Goal: Task Accomplishment & Management: Use online tool/utility

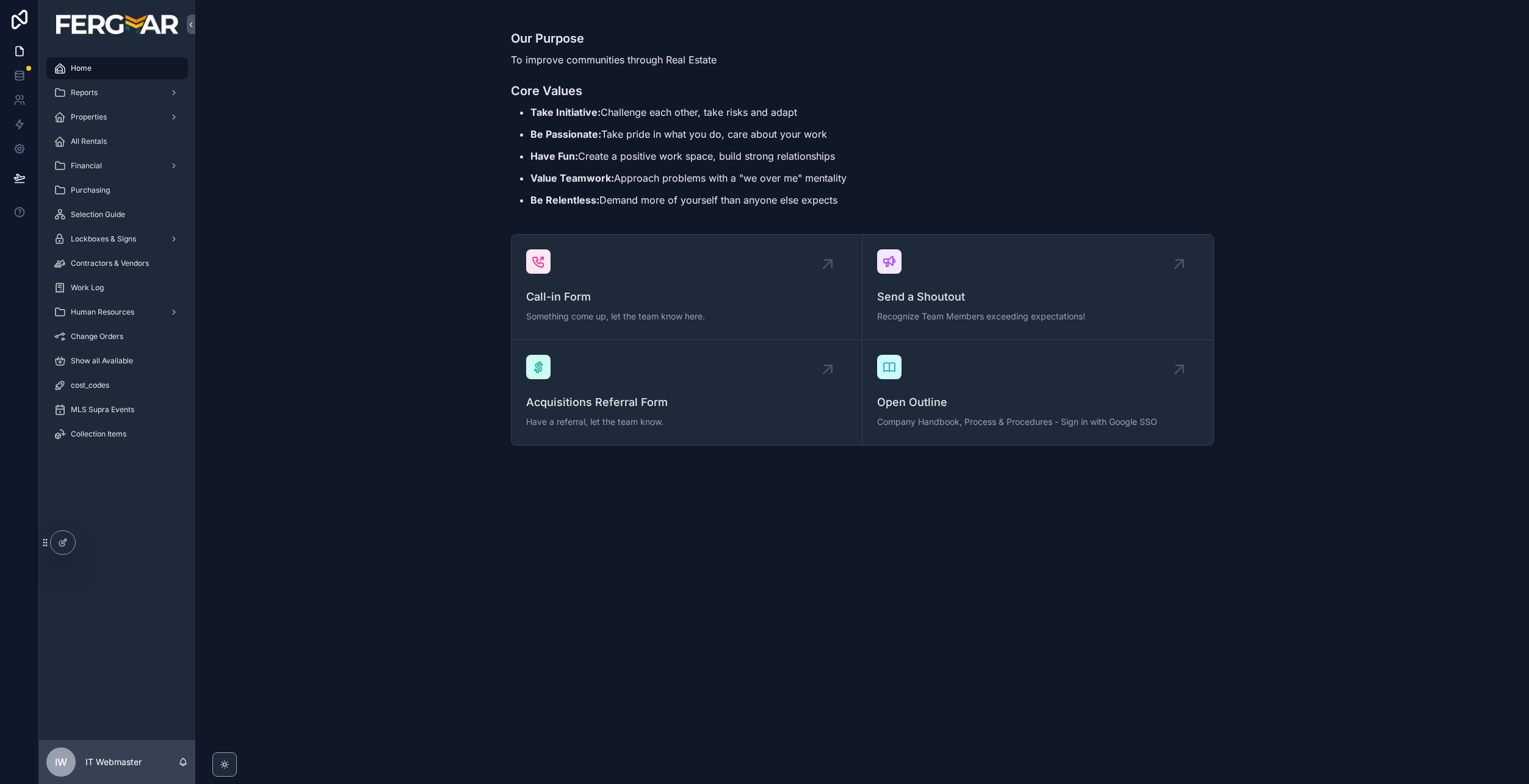
click at [127, 295] on div "Work Log" at bounding box center [117, 288] width 127 height 19
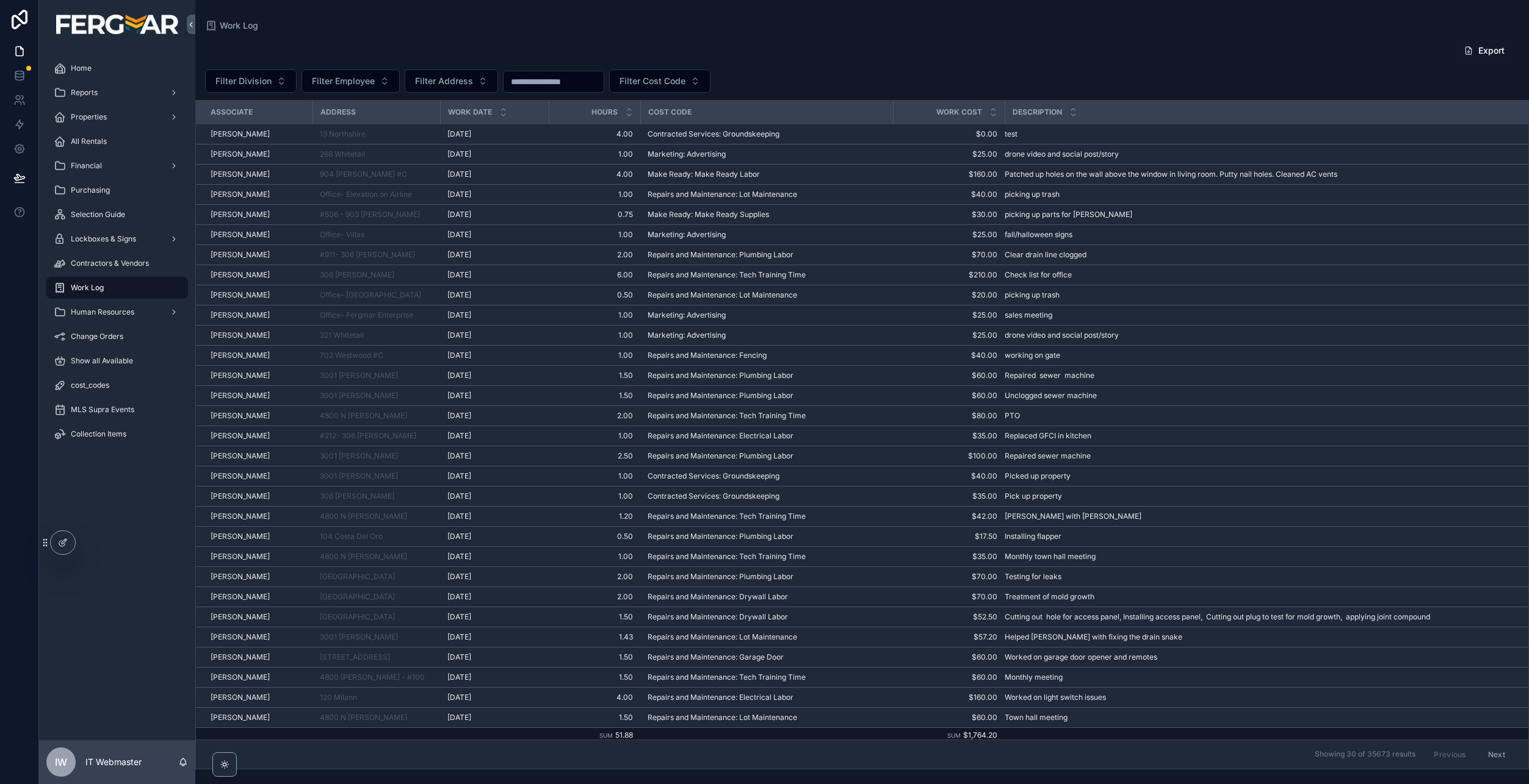
click at [477, 110] on span "Work Date" at bounding box center [470, 113] width 44 height 10
click at [506, 114] on icon "scrollable content" at bounding box center [502, 114] width 8 height 8
click at [503, 108] on icon "scrollable content" at bounding box center [502, 109] width 4 height 2
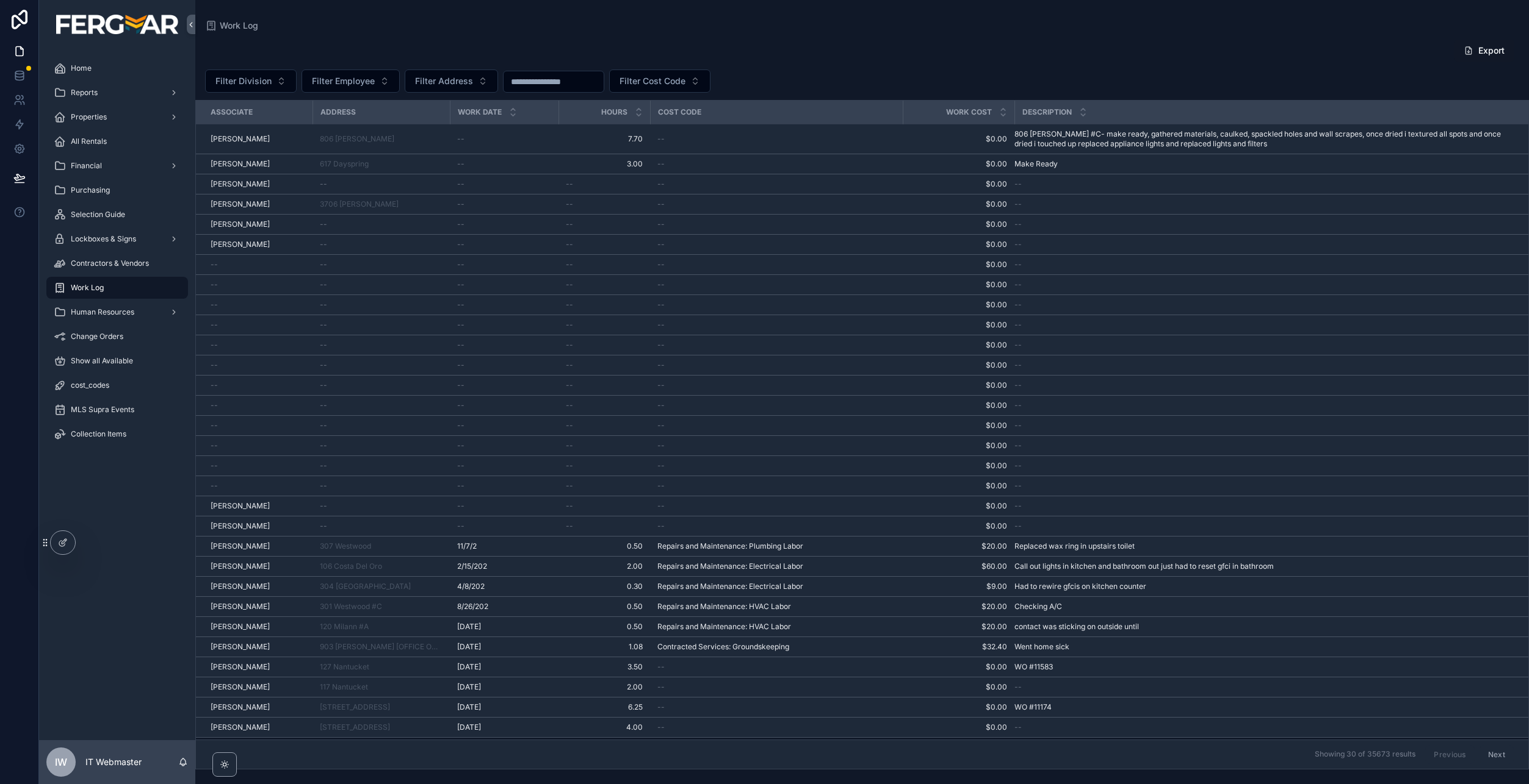
click at [511, 114] on icon "scrollable content" at bounding box center [512, 115] width 4 height 2
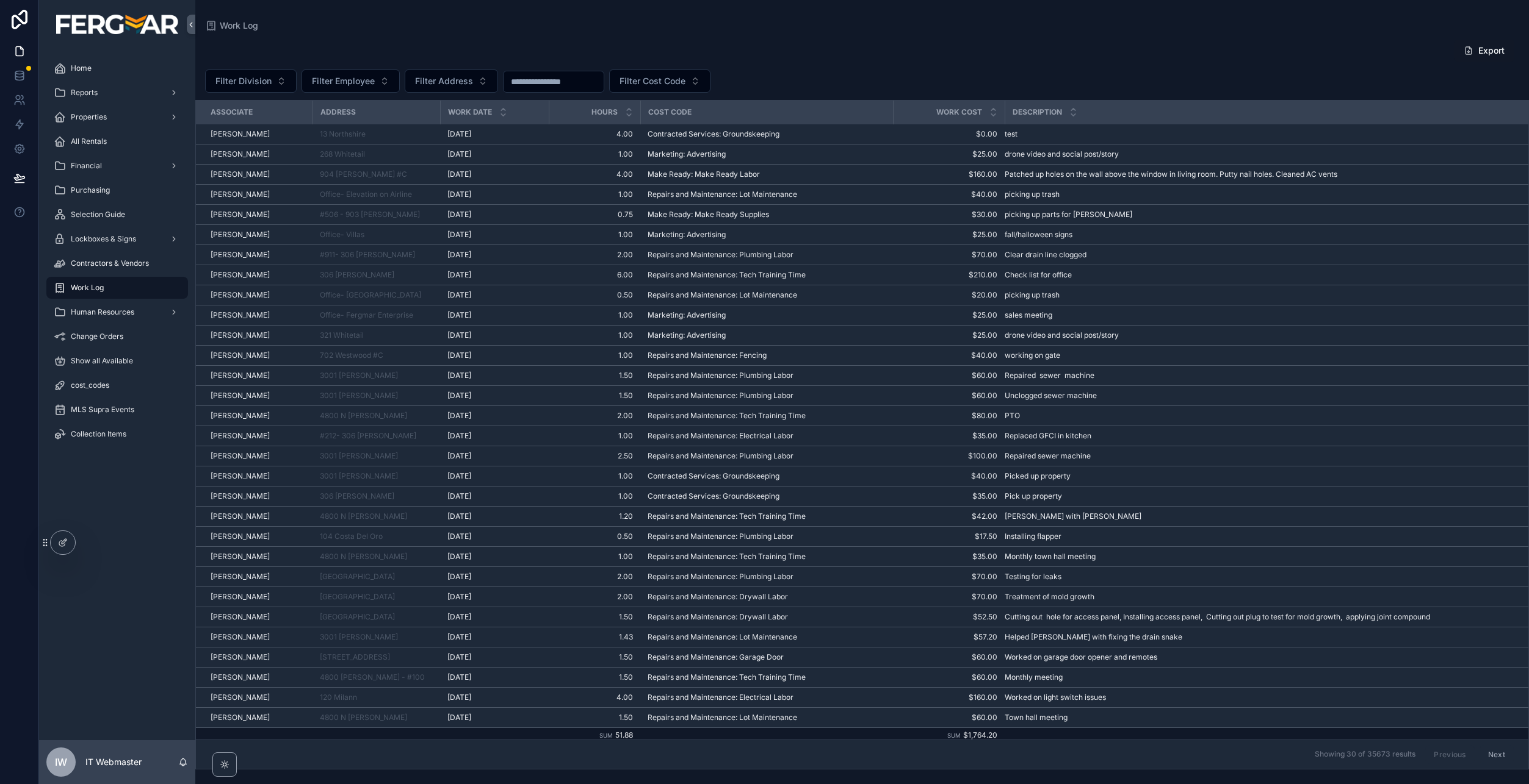
click at [985, 63] on div "Export Filter Division Filter Employee Filter Address Filter Cost Code Associat…" at bounding box center [862, 400] width 1333 height 738
click at [23, 79] on icon at bounding box center [19, 78] width 8 height 5
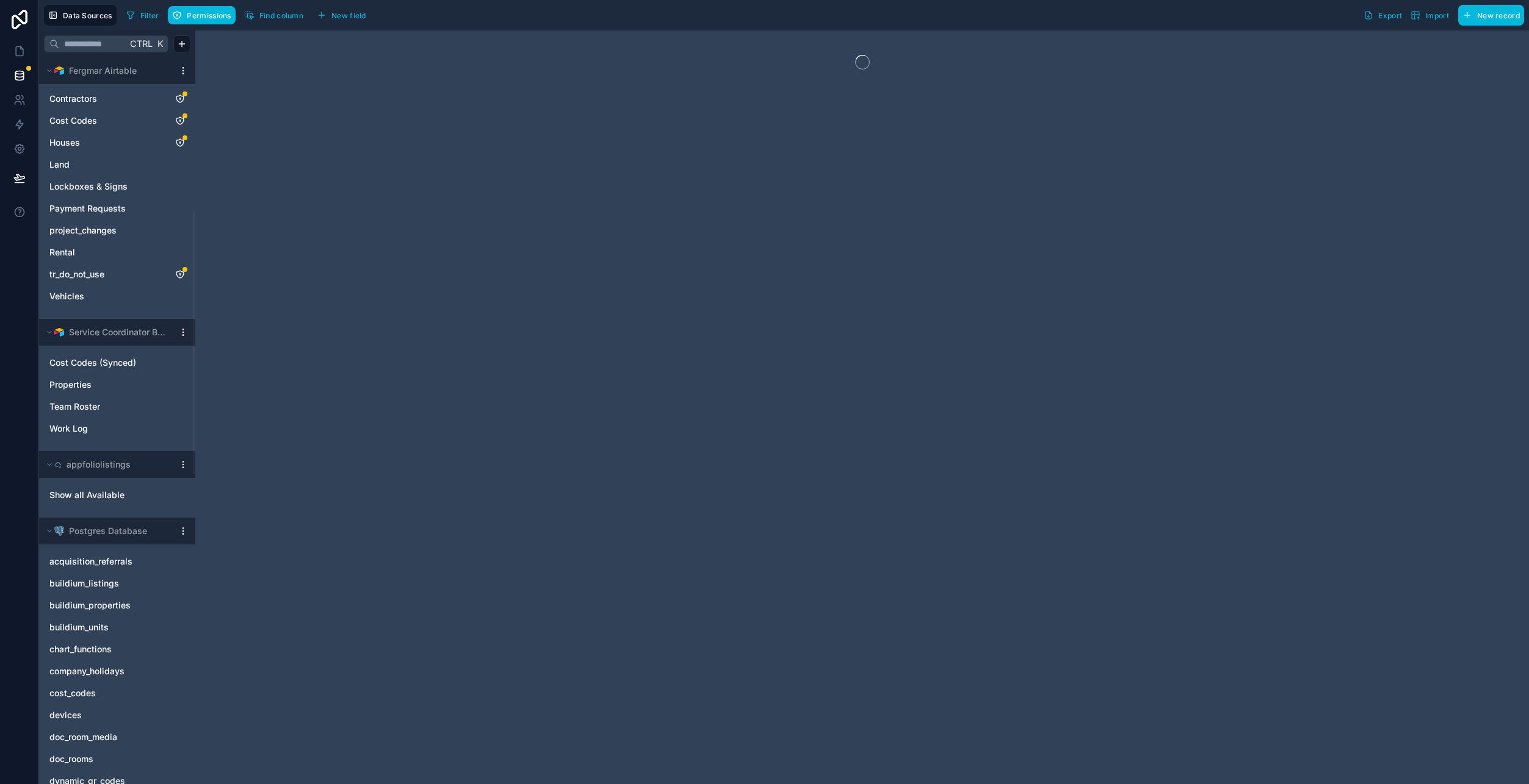
scroll to position [427, 0]
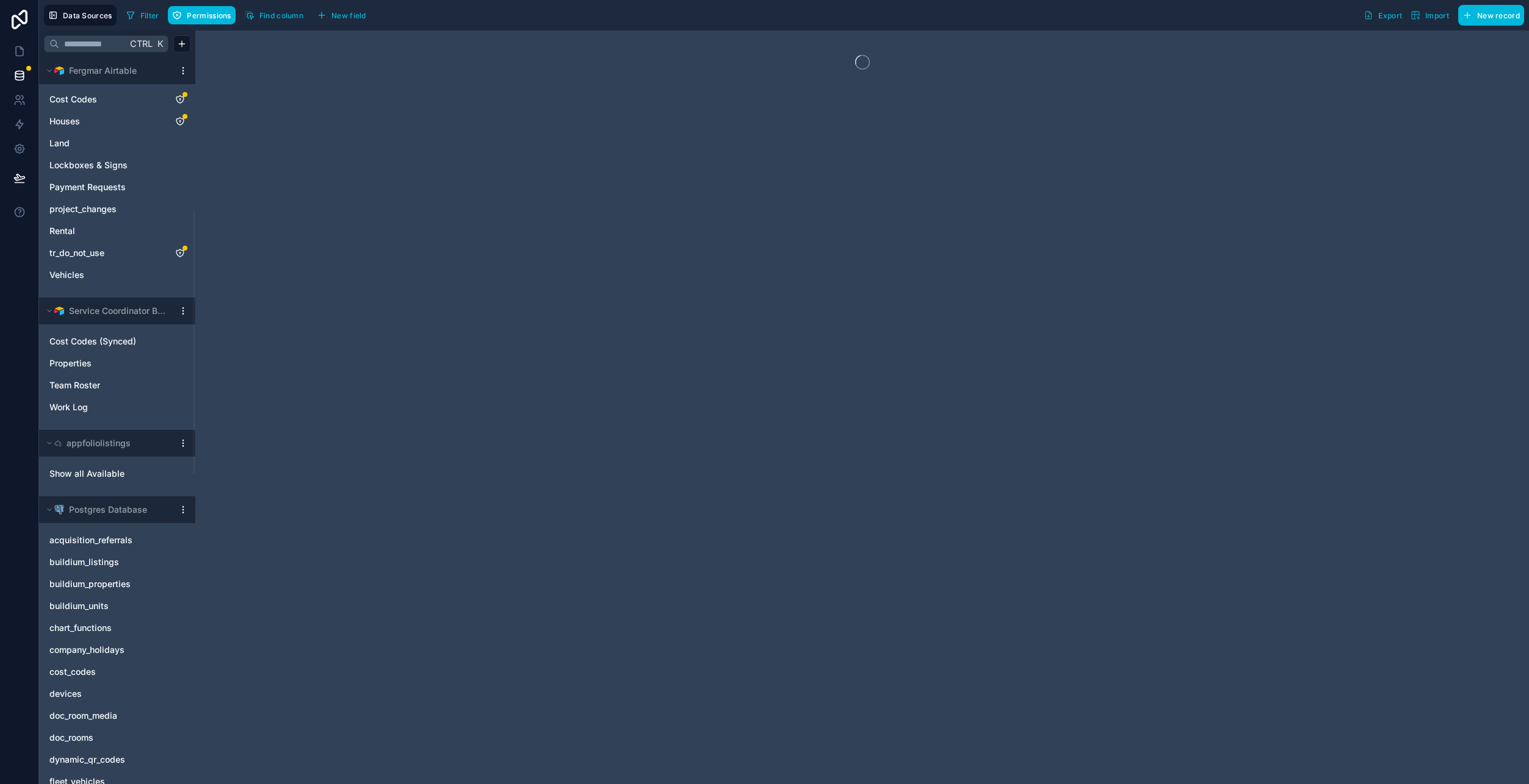
click at [91, 401] on link "Work Log" at bounding box center [104, 407] width 111 height 12
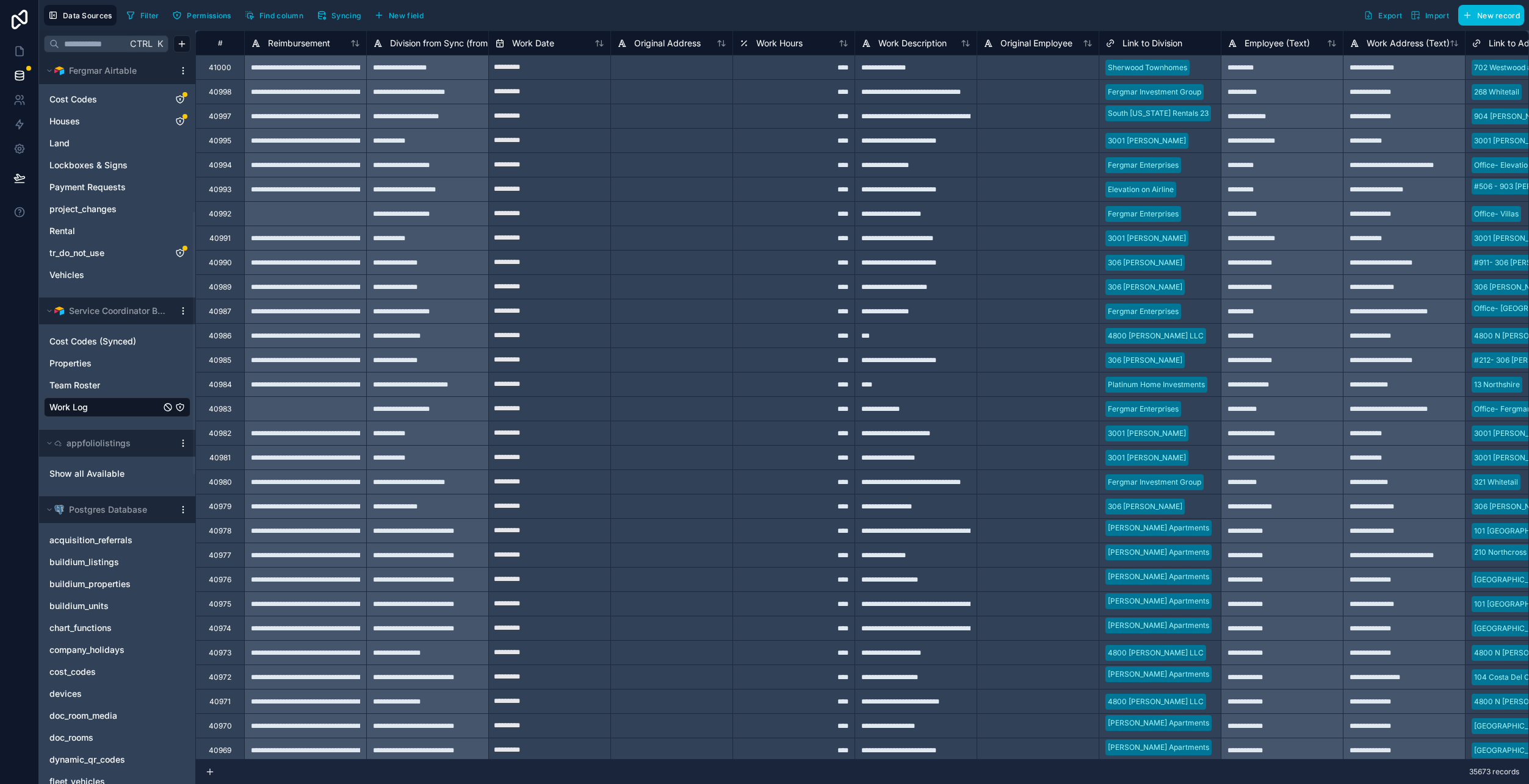
click at [357, 24] on button "Syncing" at bounding box center [339, 15] width 53 height 19
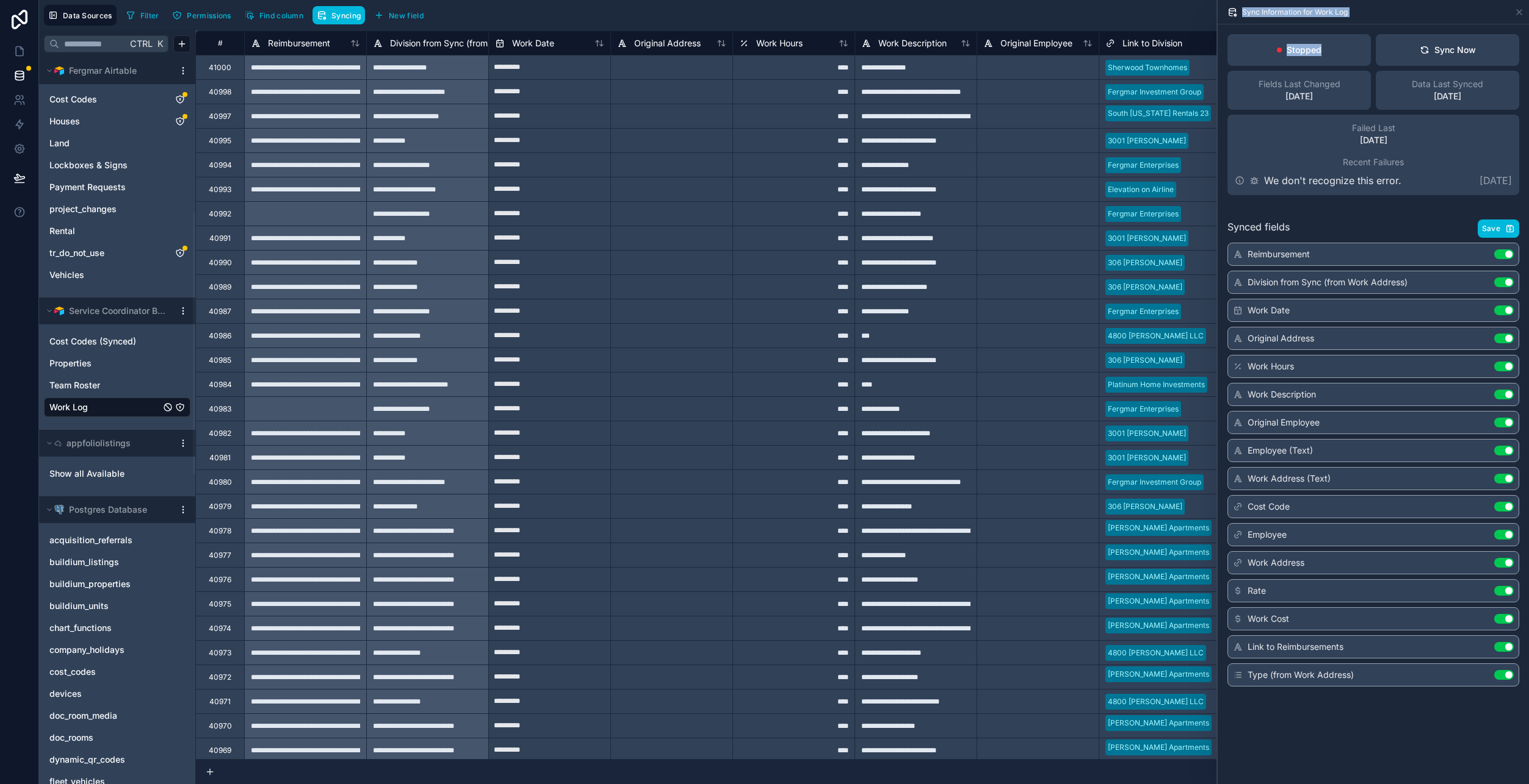
drag, startPoint x: 1330, startPoint y: 45, endPoint x: 1190, endPoint y: 50, distance: 140.1
click at [1197, 50] on div "Data Sources Filter Permissions Find column Syncing New field Export Import New…" at bounding box center [784, 392] width 1490 height 784
click at [1362, 53] on div "Stopped" at bounding box center [1299, 49] width 143 height 31
drag, startPoint x: 1404, startPoint y: 183, endPoint x: 1263, endPoint y: 185, distance: 141.0
click at [1263, 185] on div "We don't recognize this error. [DATE]" at bounding box center [1372, 180] width 277 height 14
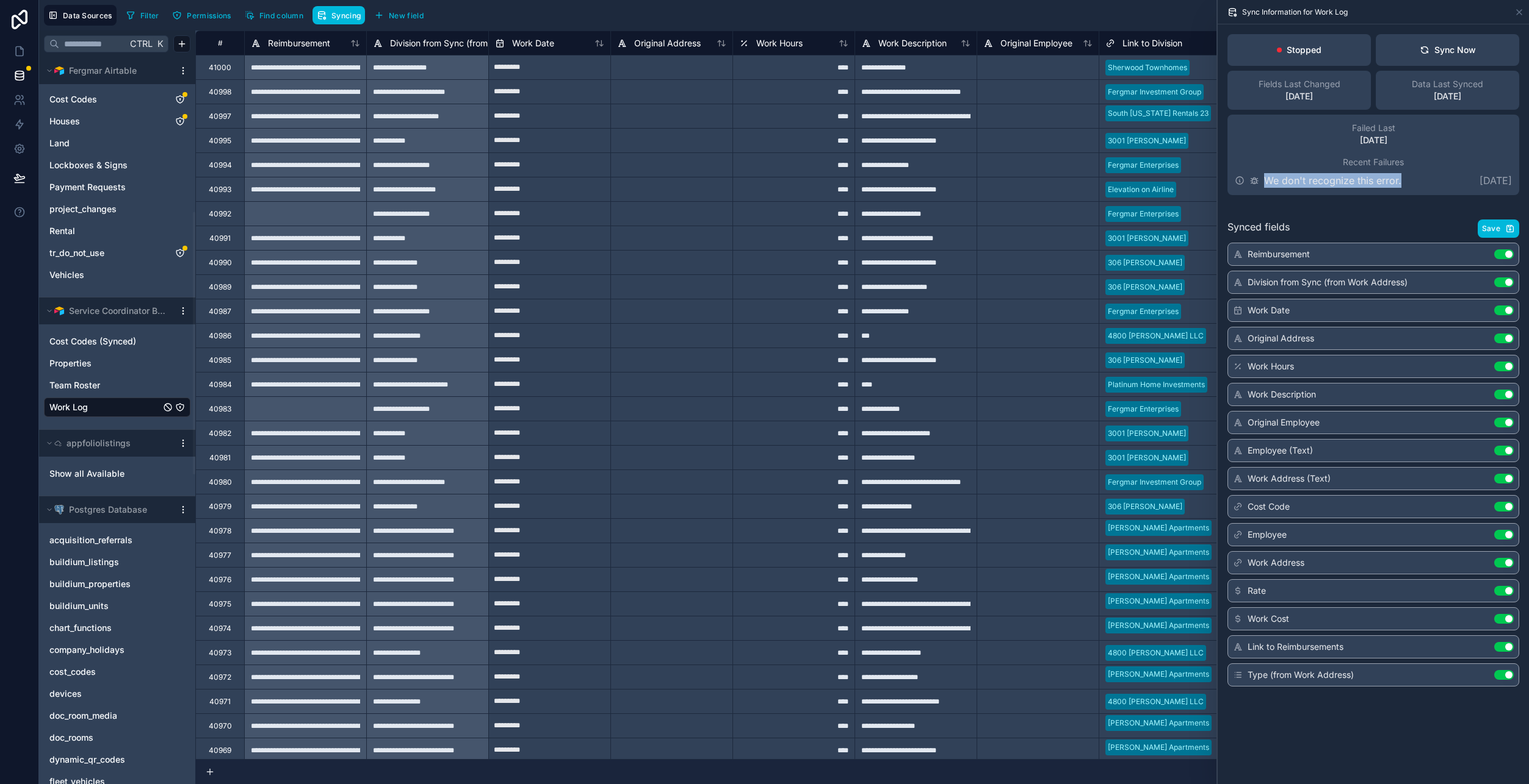
click at [1316, 161] on div "Failed Last [DATE] Recent Failures We don't recognize this error. [DATE]" at bounding box center [1373, 154] width 291 height 80
drag, startPoint x: 1286, startPoint y: 183, endPoint x: 1388, endPoint y: 186, distance: 102.0
click at [1386, 185] on p "We don't recognize this error." at bounding box center [1332, 180] width 137 height 14
click at [1390, 206] on div "Synced fields Save Reimbursement Use setting Division from Sync (from Work Addr…" at bounding box center [1372, 450] width 311 height 492
drag, startPoint x: 1411, startPoint y: 185, endPoint x: 1274, endPoint y: 179, distance: 137.1
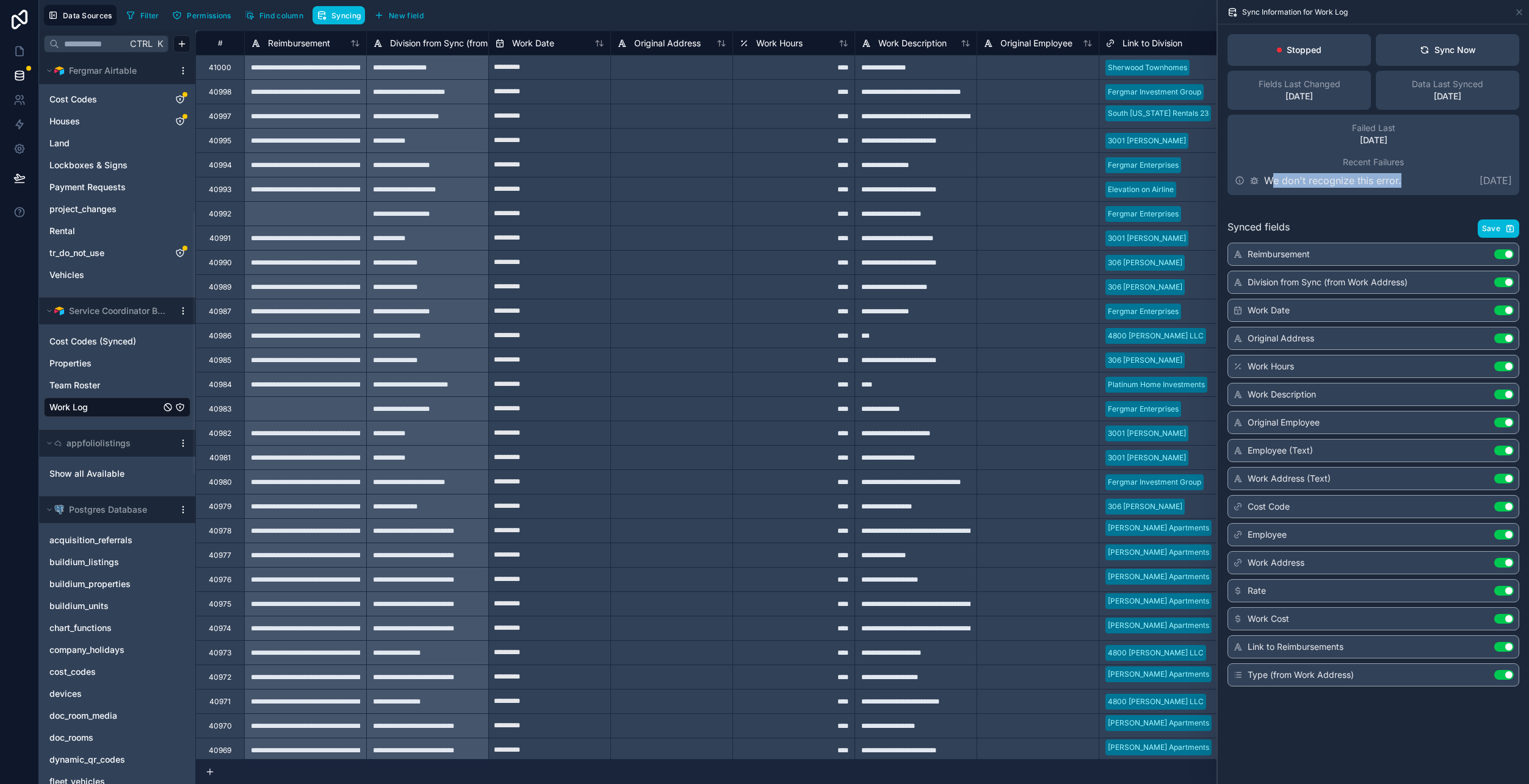
click at [1274, 179] on div "We don't recognize this error. [DATE]" at bounding box center [1372, 180] width 277 height 14
click at [1238, 178] on icon at bounding box center [1239, 180] width 10 height 10
click at [1241, 178] on icon at bounding box center [1239, 180] width 10 height 10
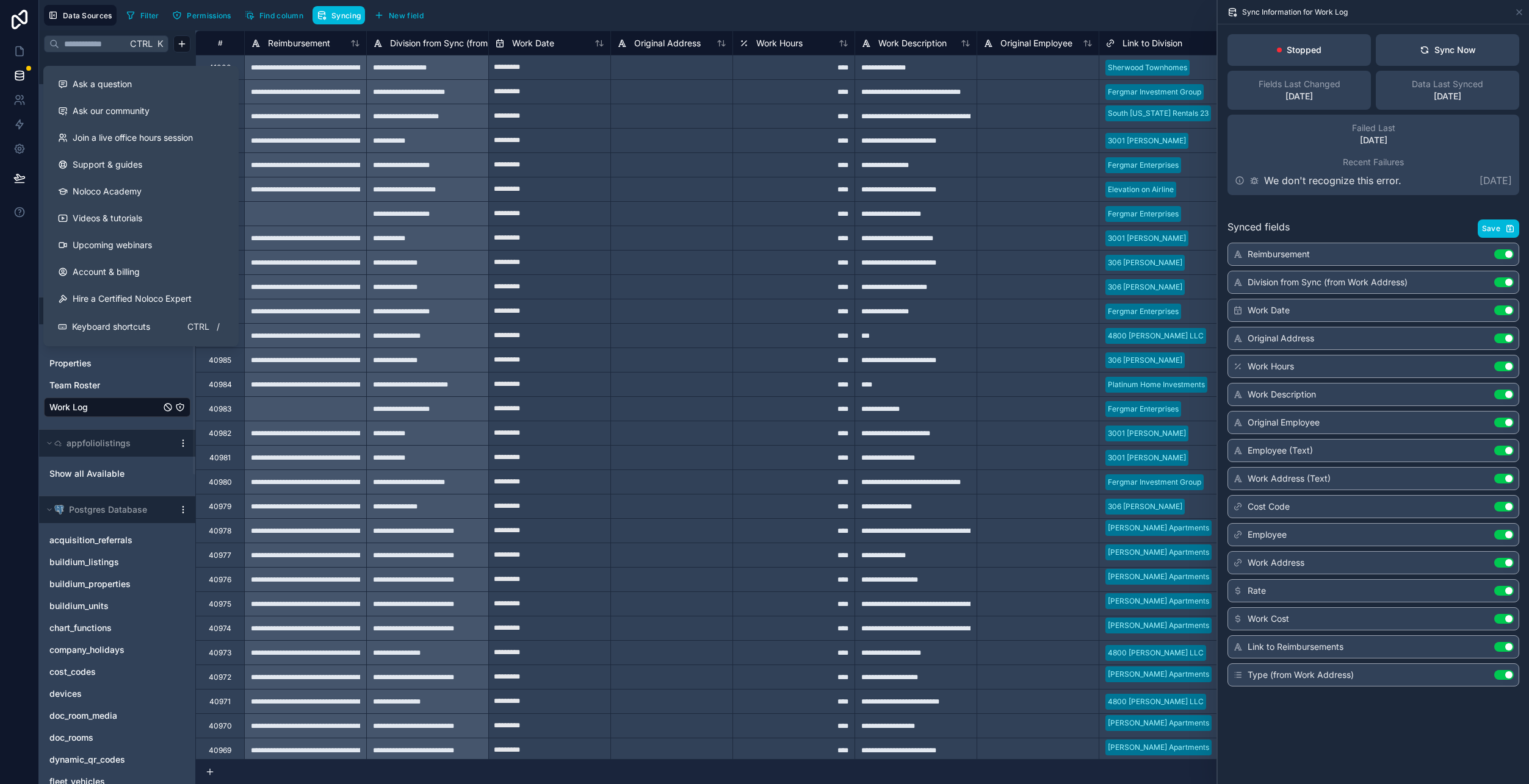
drag, startPoint x: 19, startPoint y: 206, endPoint x: 18, endPoint y: 238, distance: 32.0
click at [18, 238] on div at bounding box center [19, 392] width 39 height 784
click at [119, 81] on span "Ask a question" at bounding box center [102, 84] width 59 height 12
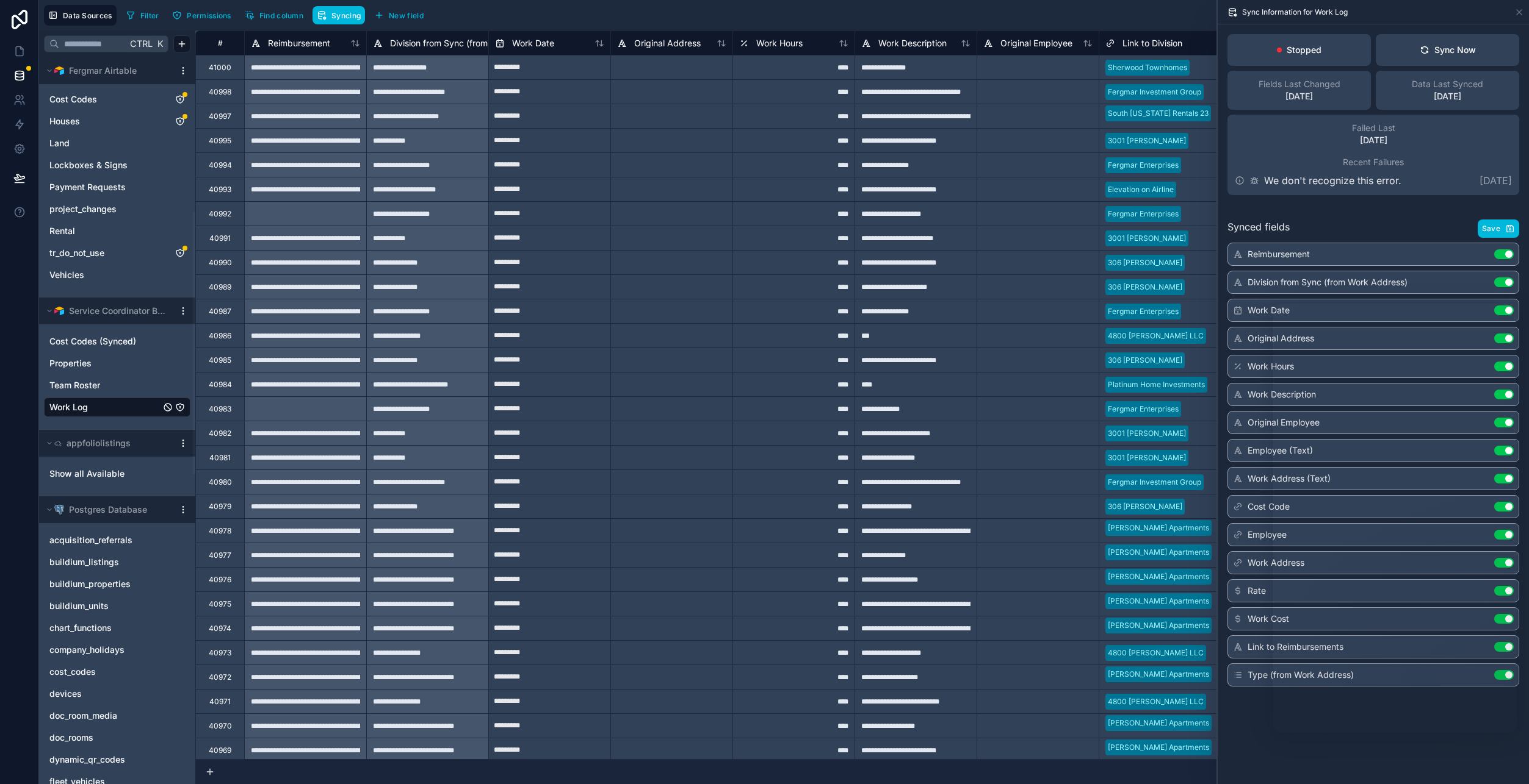
click at [136, 385] on link "Team Roster" at bounding box center [104, 385] width 111 height 12
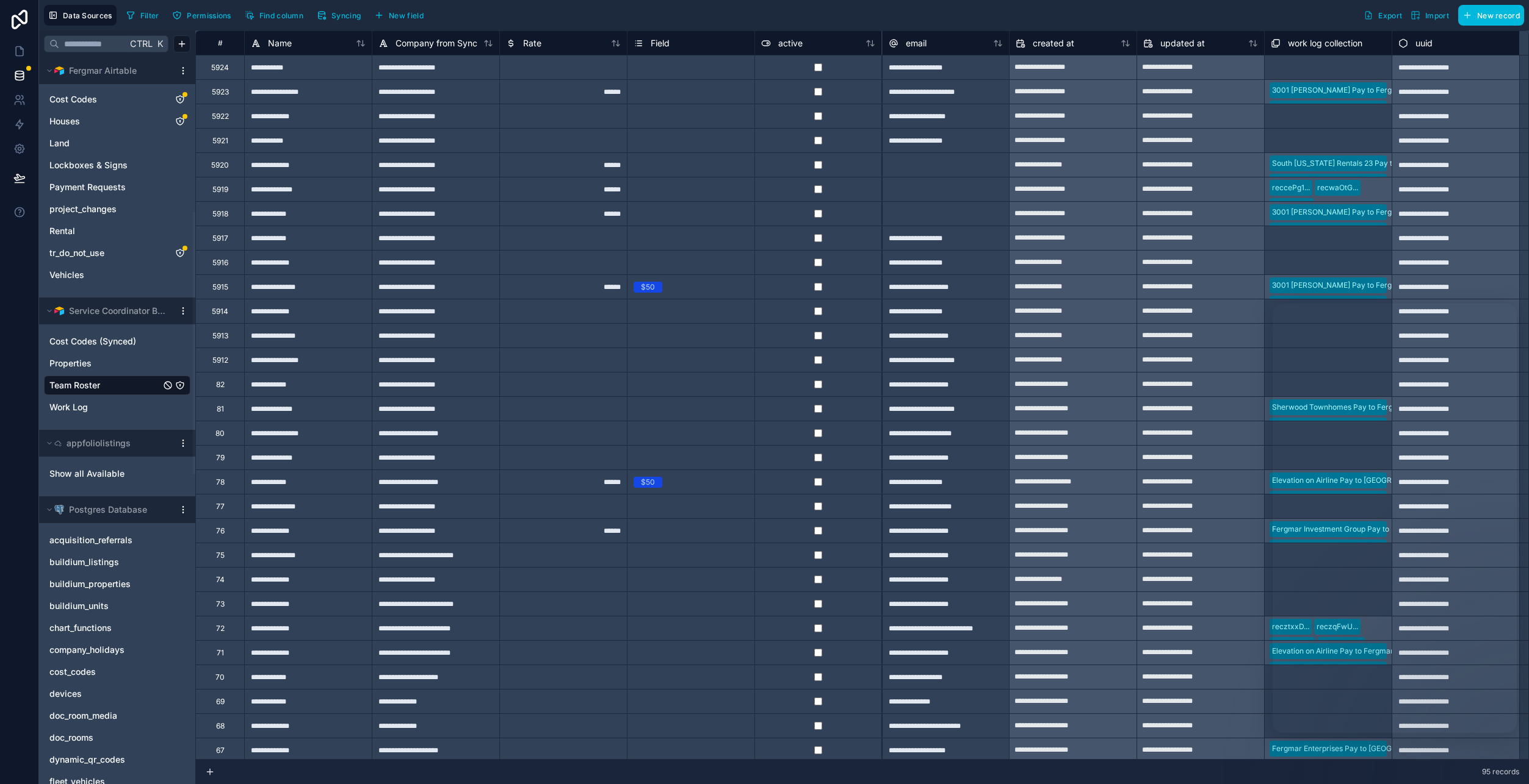
click at [359, 18] on span "Syncing" at bounding box center [346, 15] width 30 height 9
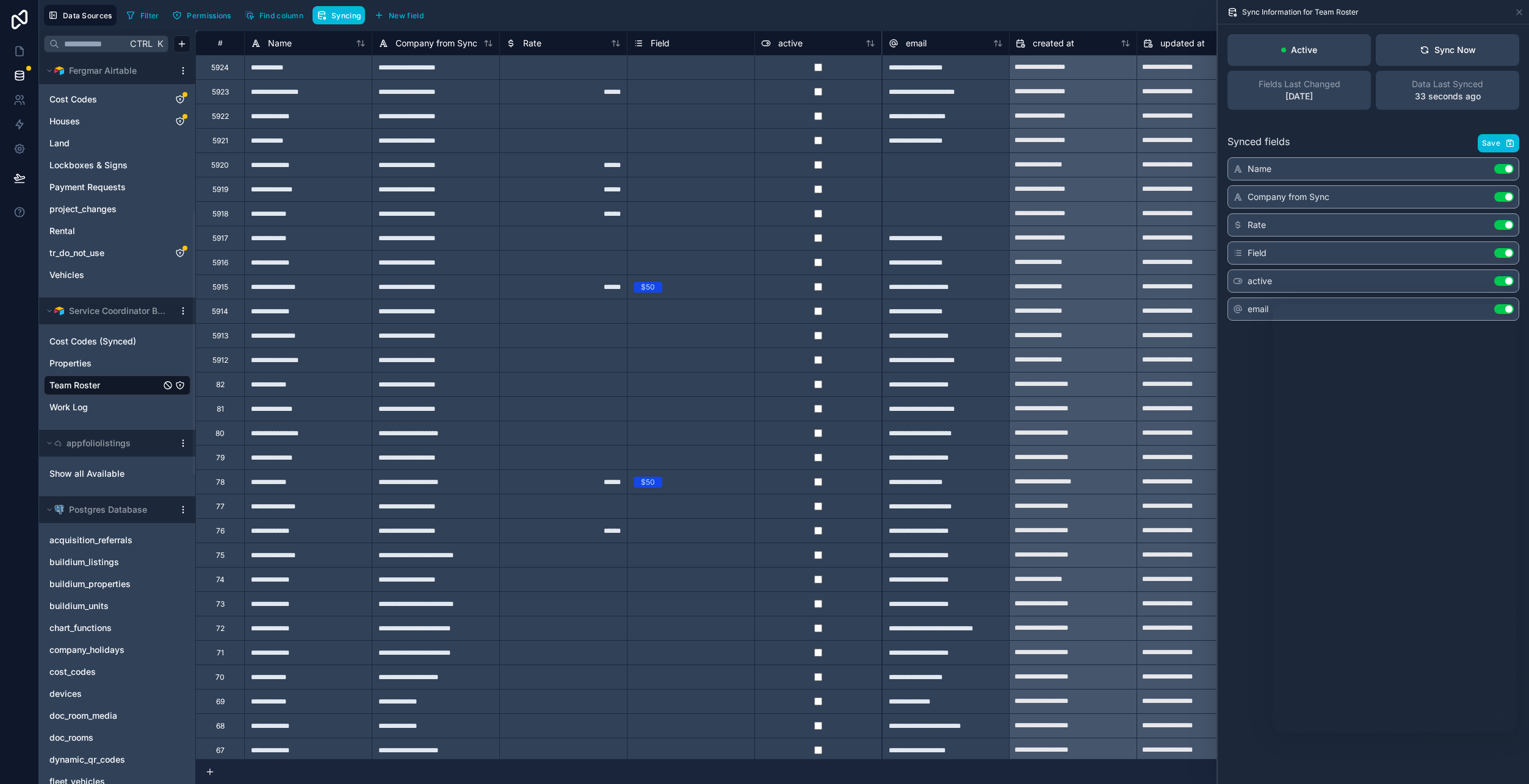
click at [359, 18] on span "Syncing" at bounding box center [346, 15] width 30 height 9
click at [107, 405] on link "Work Log" at bounding box center [104, 407] width 111 height 12
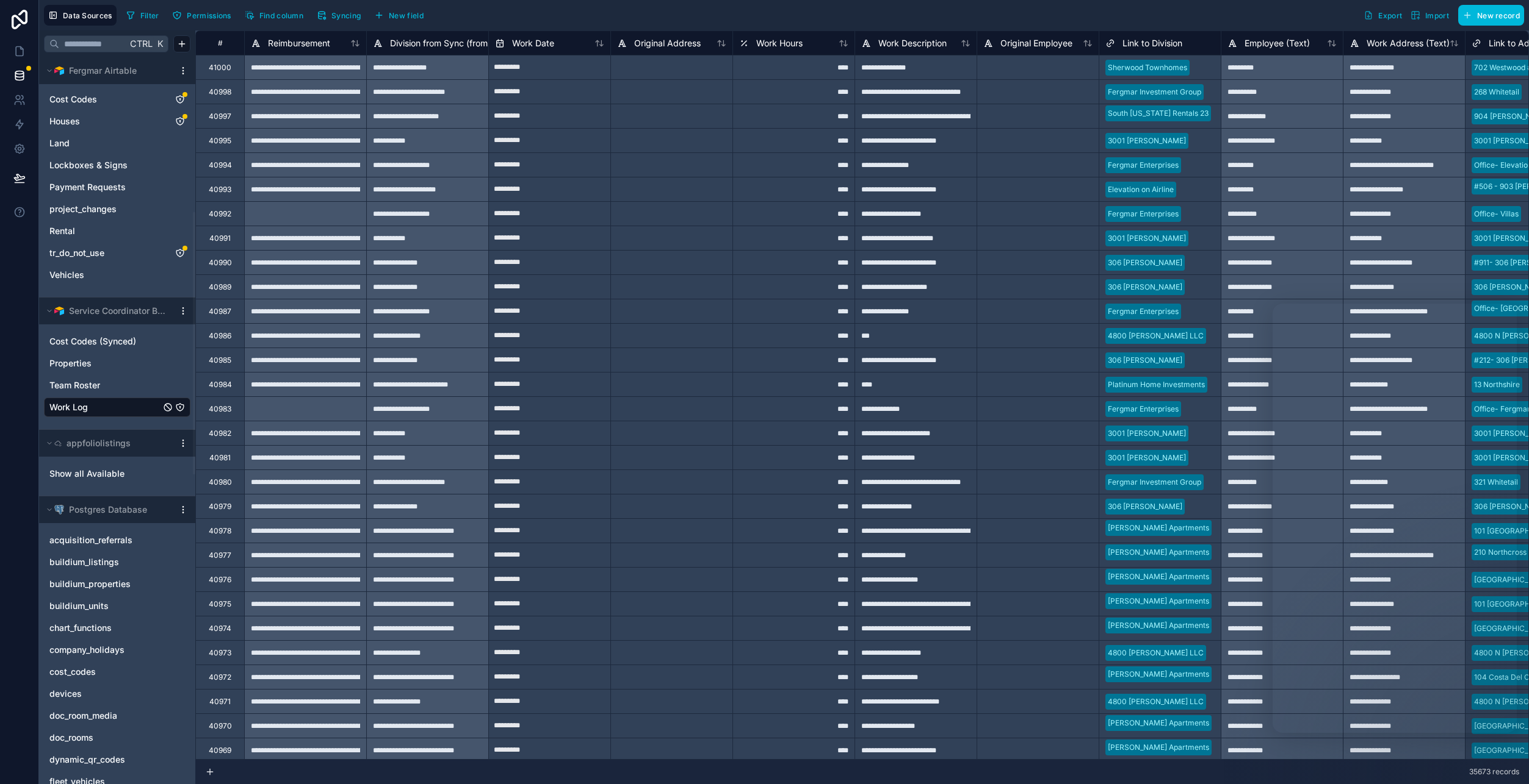
click at [340, 19] on span "Syncing" at bounding box center [346, 15] width 30 height 9
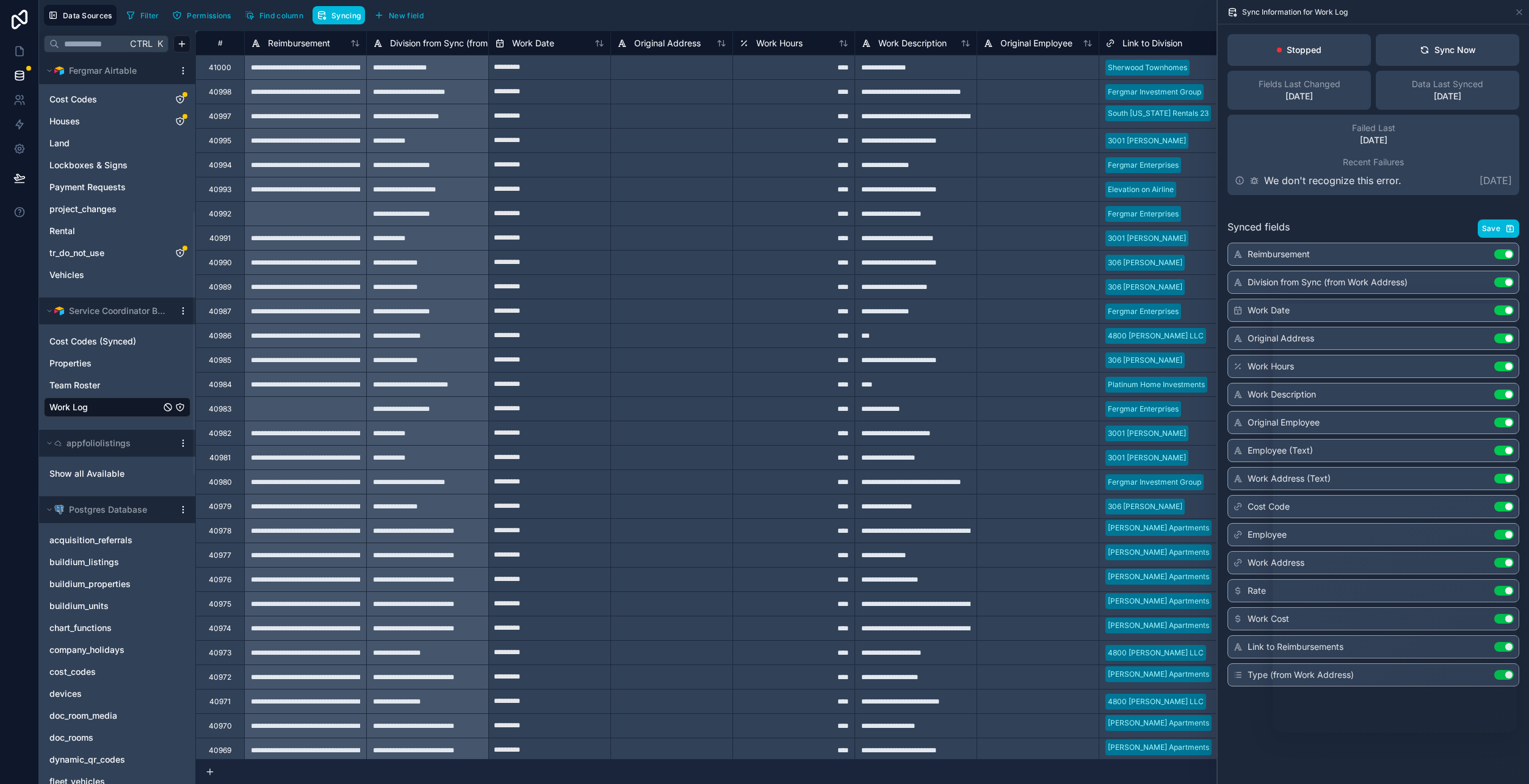
click at [1446, 45] on div "Sync Now" at bounding box center [1448, 50] width 56 height 12
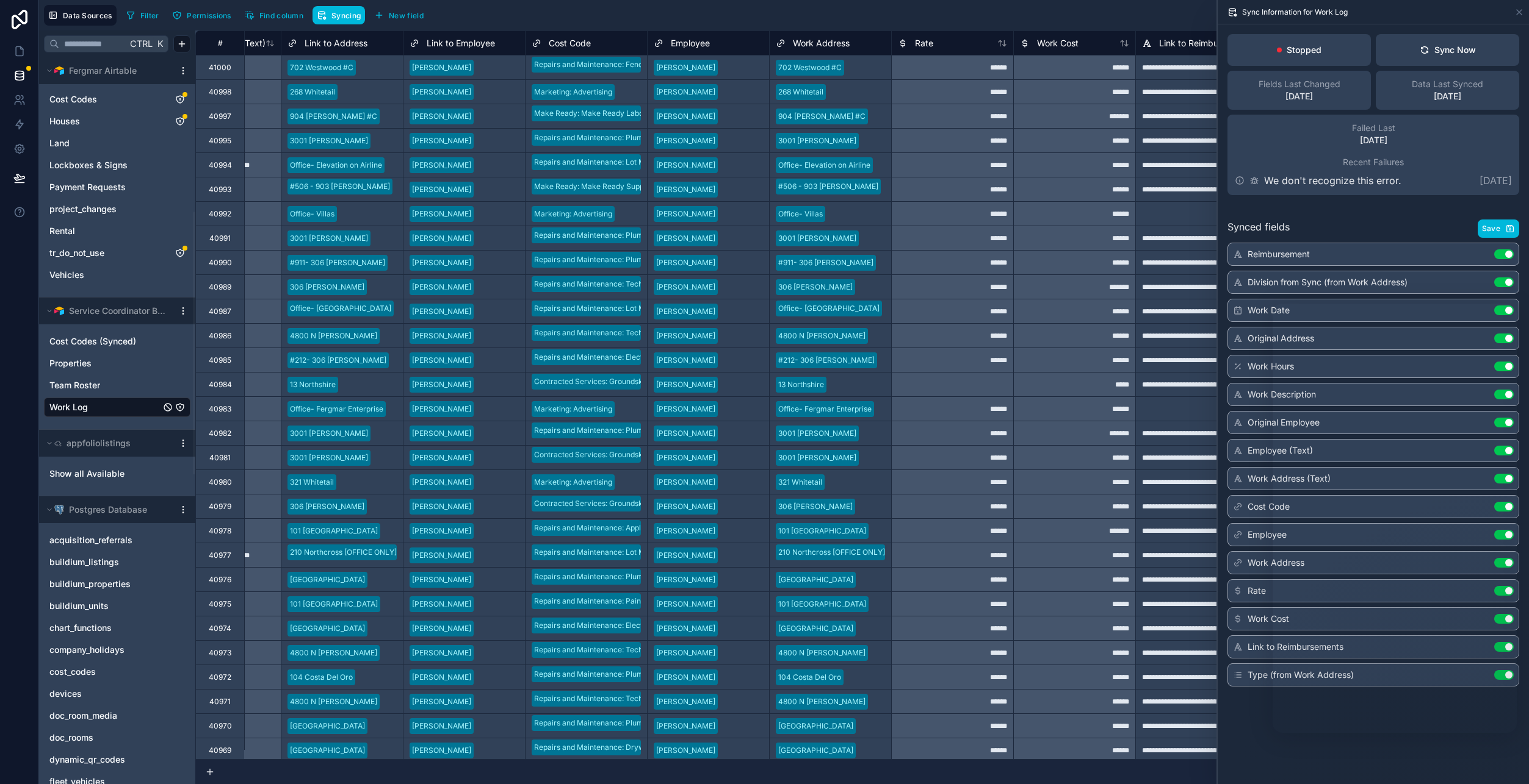
scroll to position [0, 1215]
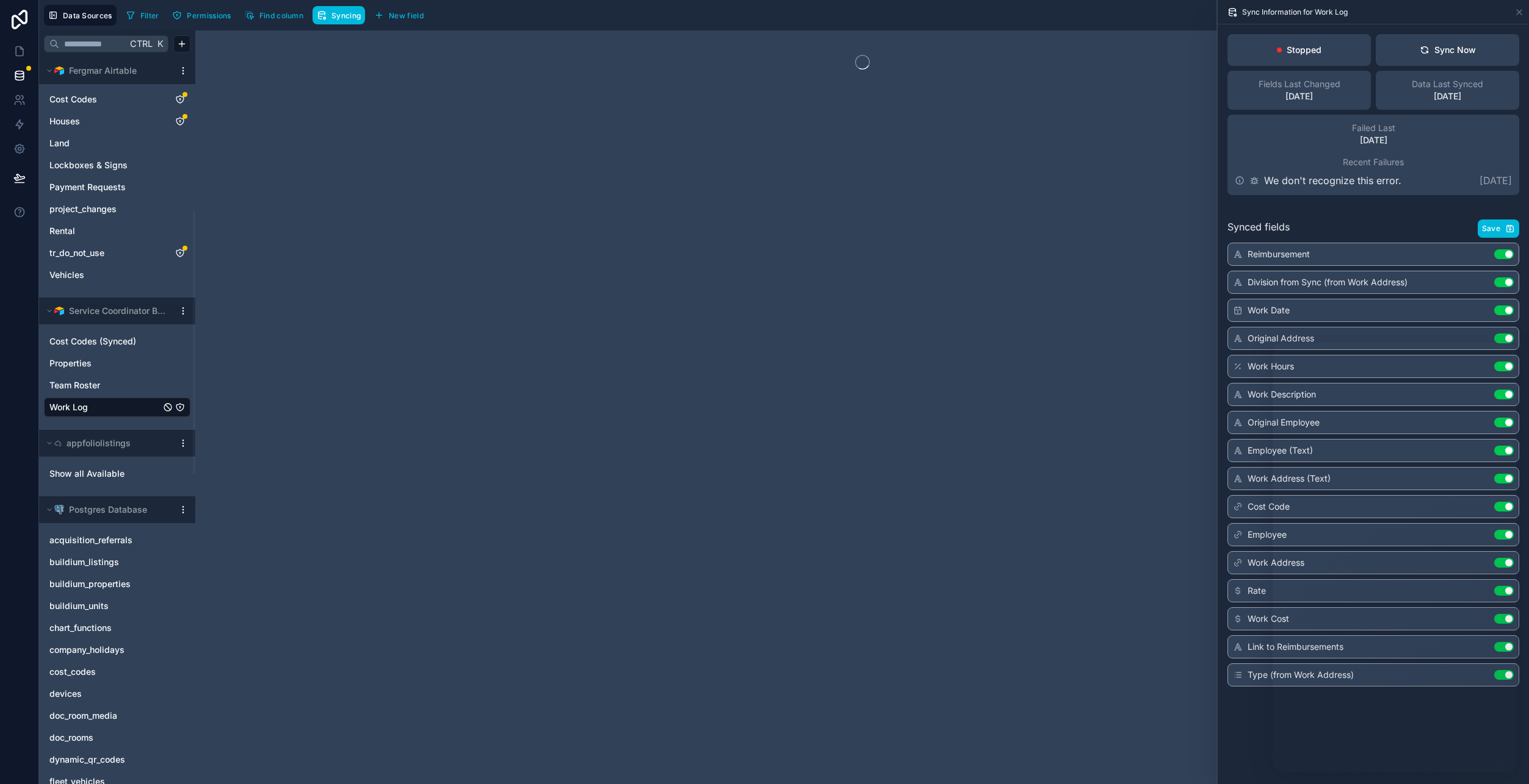
drag, startPoint x: 665, startPoint y: 754, endPoint x: 1240, endPoint y: 779, distance: 575.5
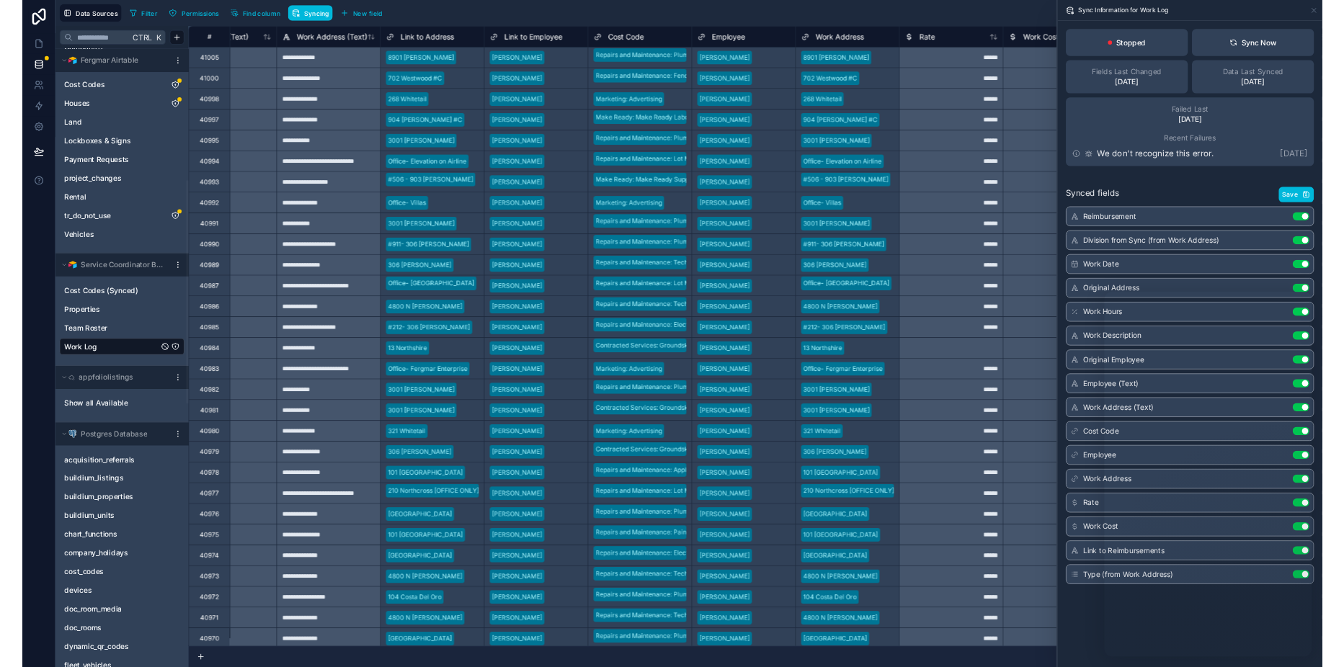
scroll to position [0, 1254]
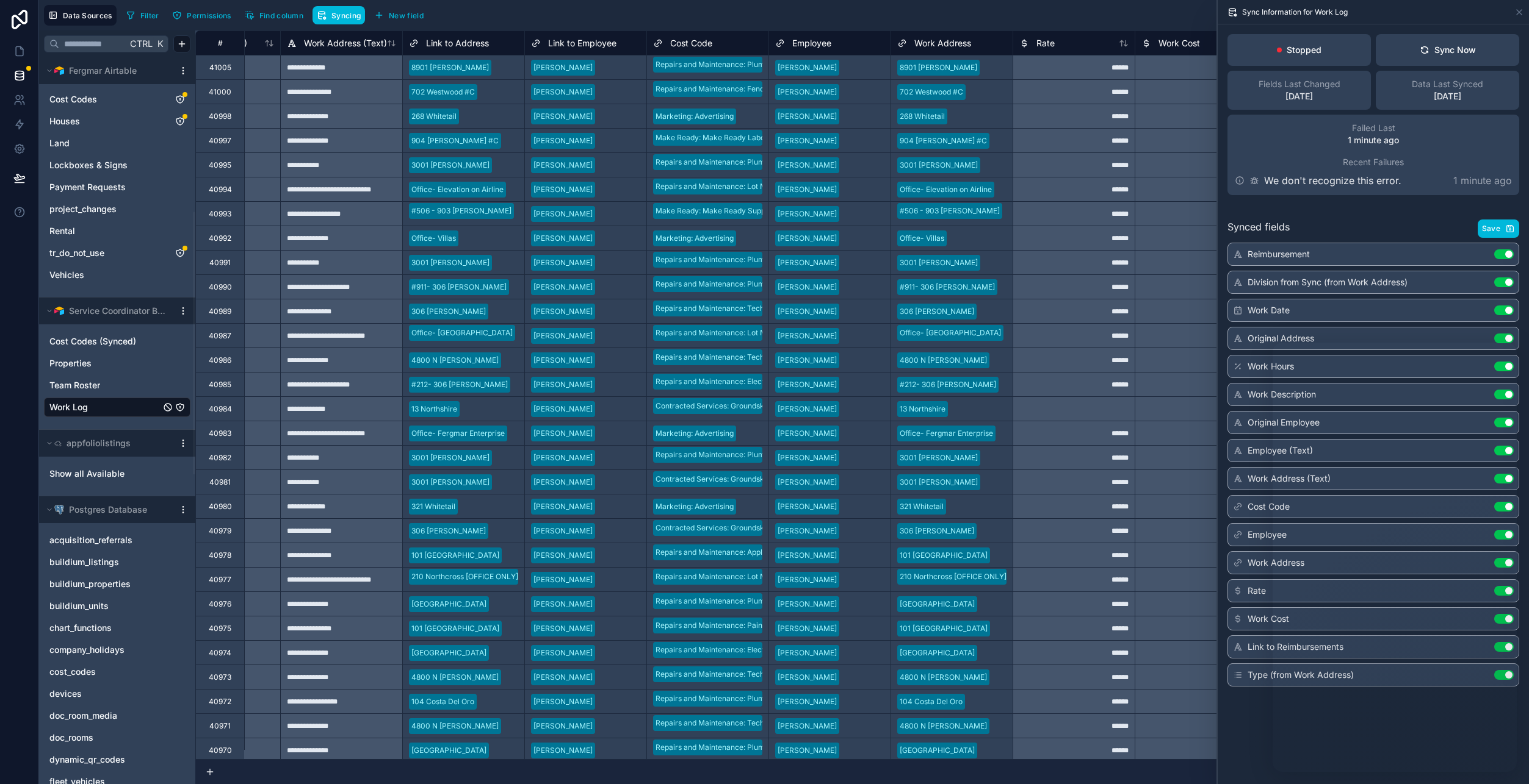
click at [806, 43] on span "Employee" at bounding box center [812, 43] width 39 height 12
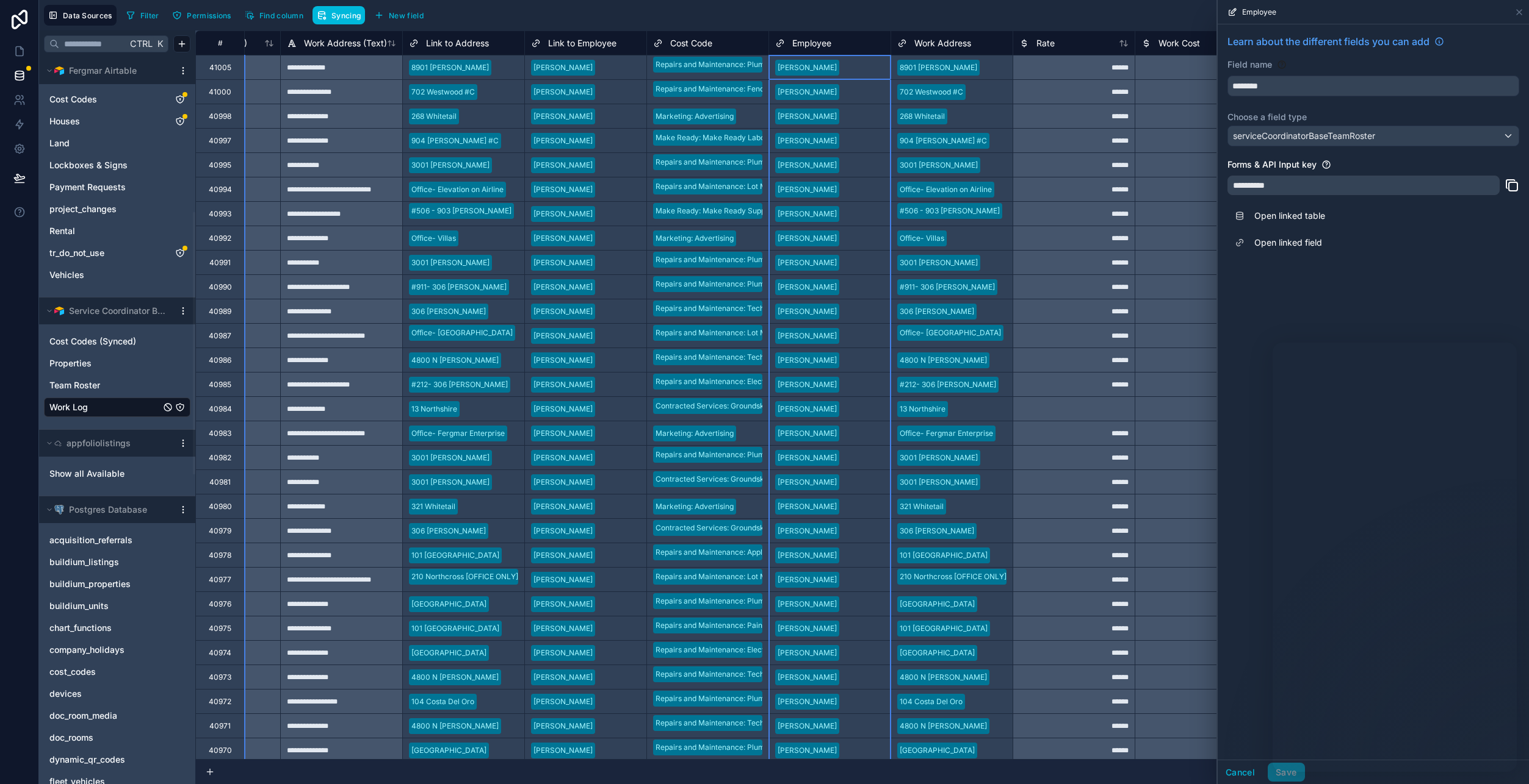
click at [969, 41] on span "Work Address" at bounding box center [942, 43] width 57 height 12
click at [606, 42] on span "Link to Employee" at bounding box center [582, 43] width 69 height 12
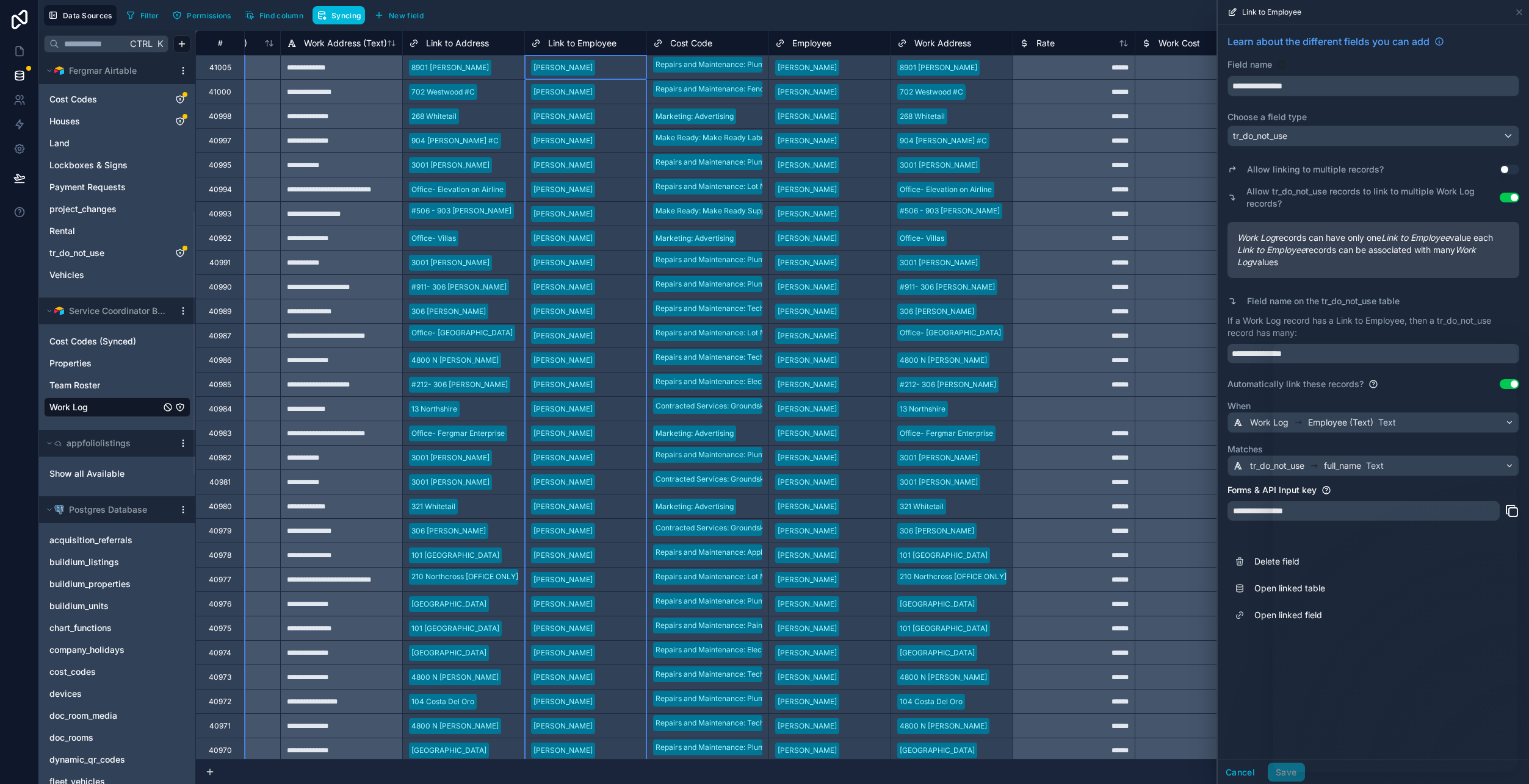
click at [802, 41] on span "Employee" at bounding box center [812, 43] width 39 height 12
